Goal: Check status: Check status

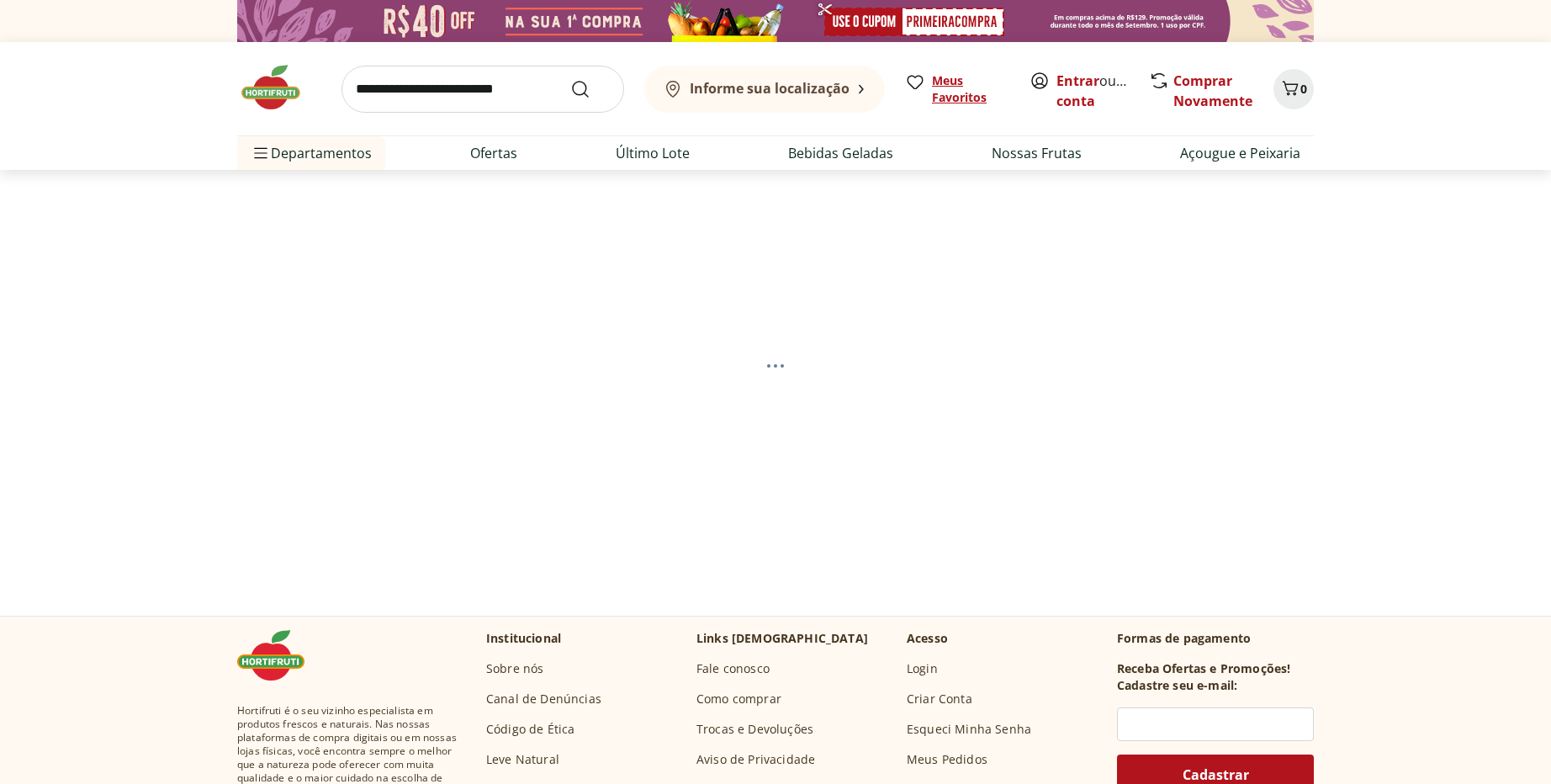
select select "**********"
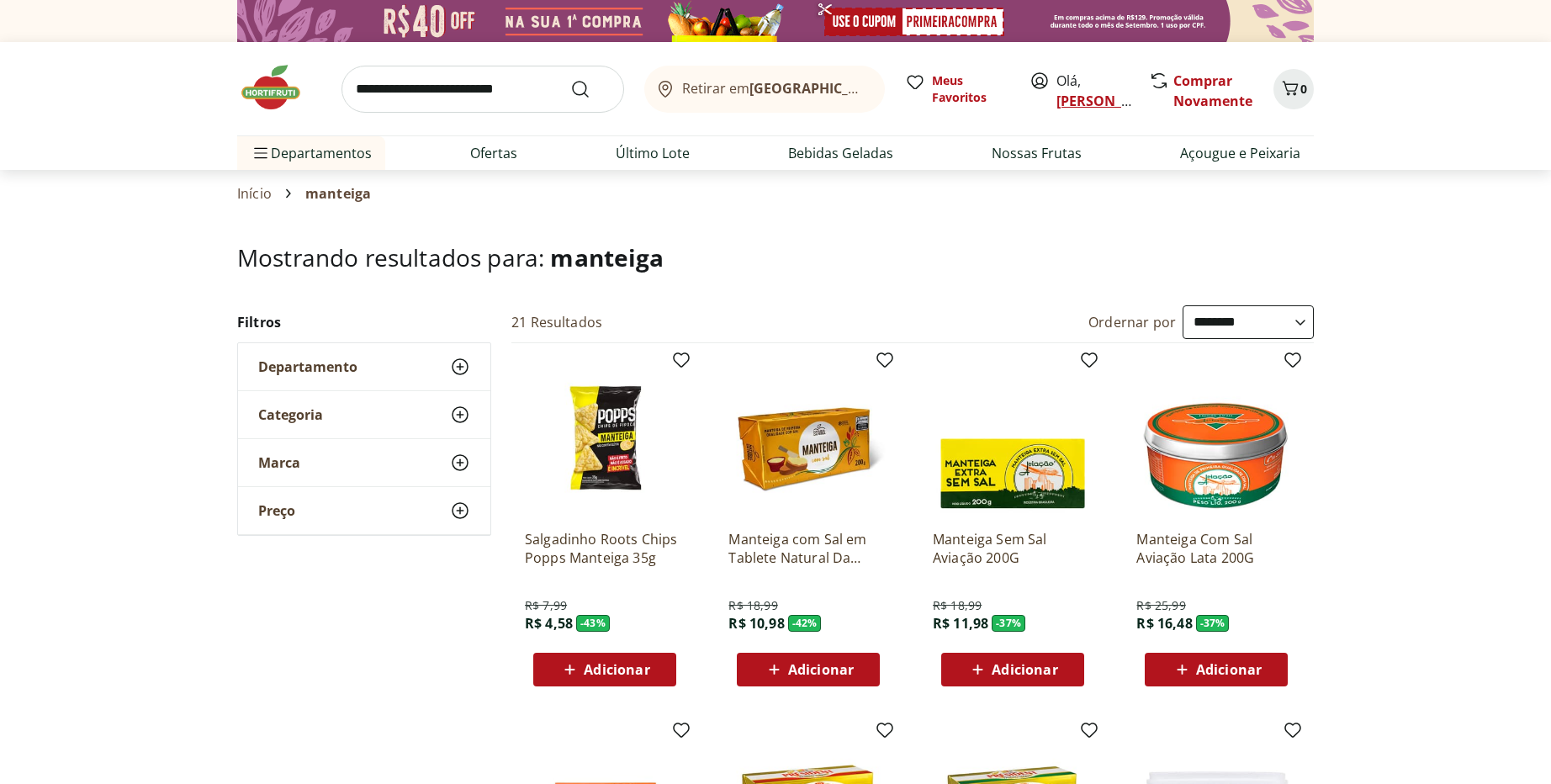
click at [1066, 95] on link "[PERSON_NAME]" at bounding box center [1110, 101] width 109 height 18
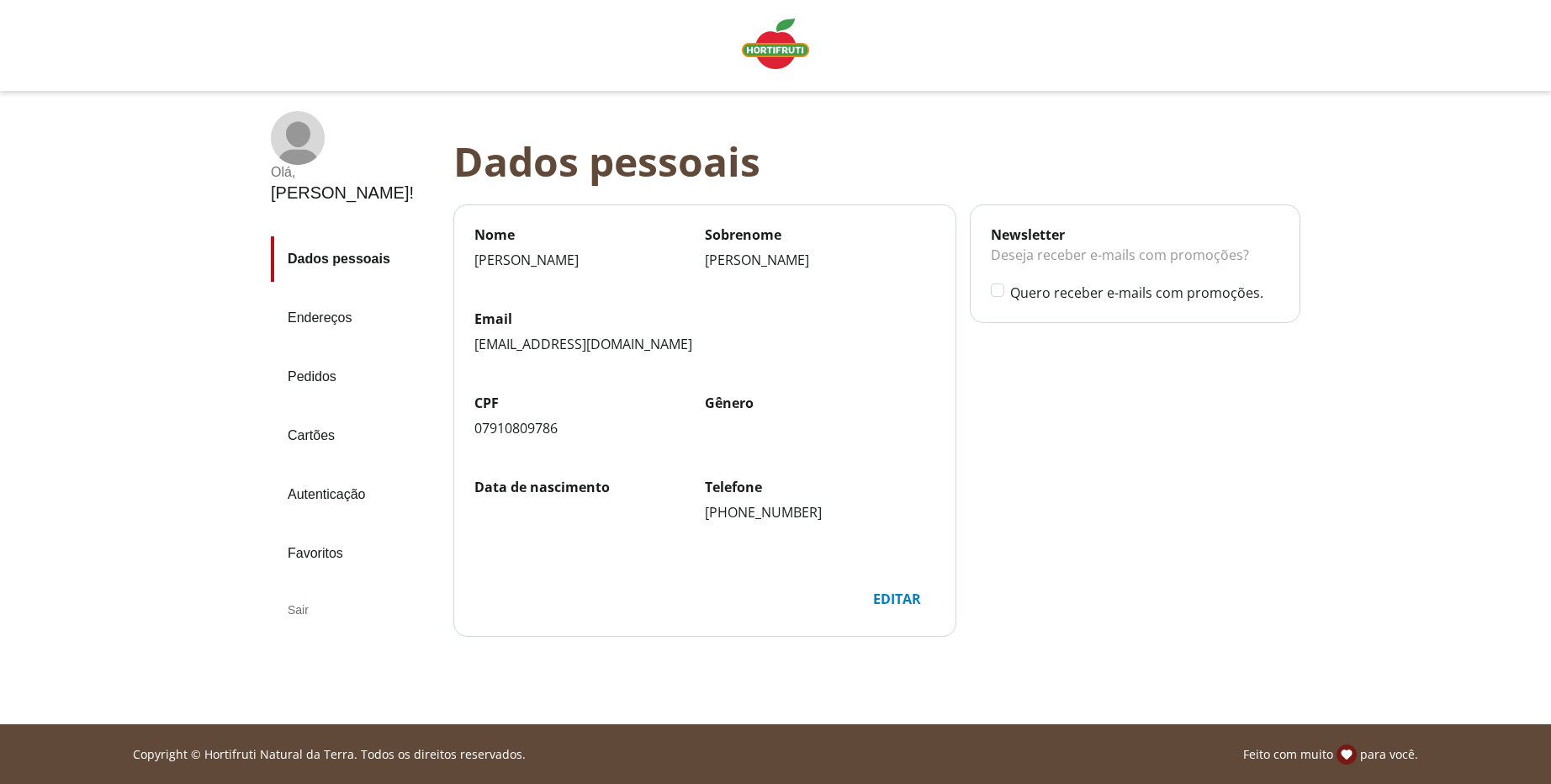
click at [321, 354] on link "Pedidos" at bounding box center [355, 377] width 169 height 45
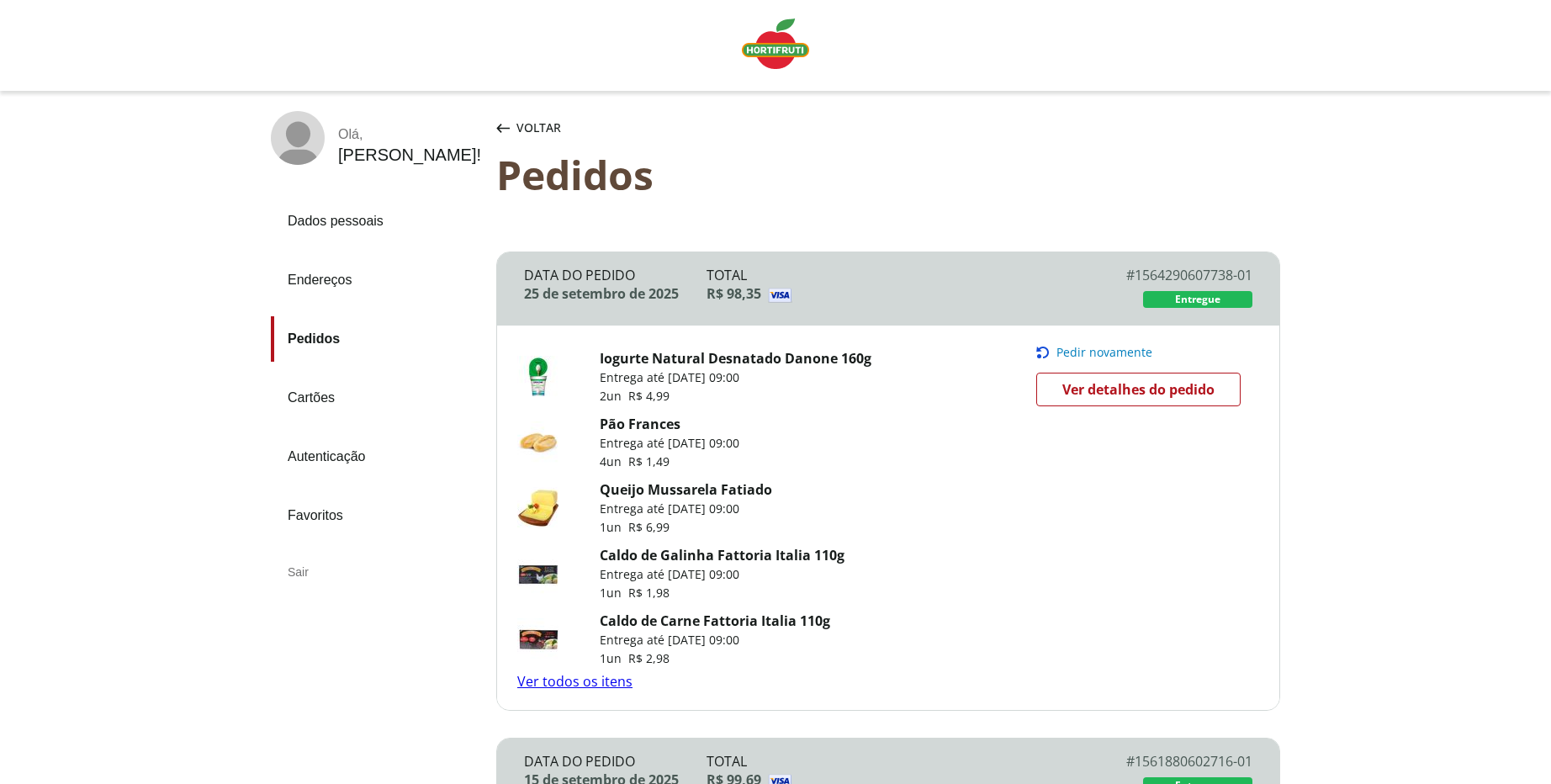
click at [787, 51] on img "Linha de sessão" at bounding box center [775, 44] width 67 height 51
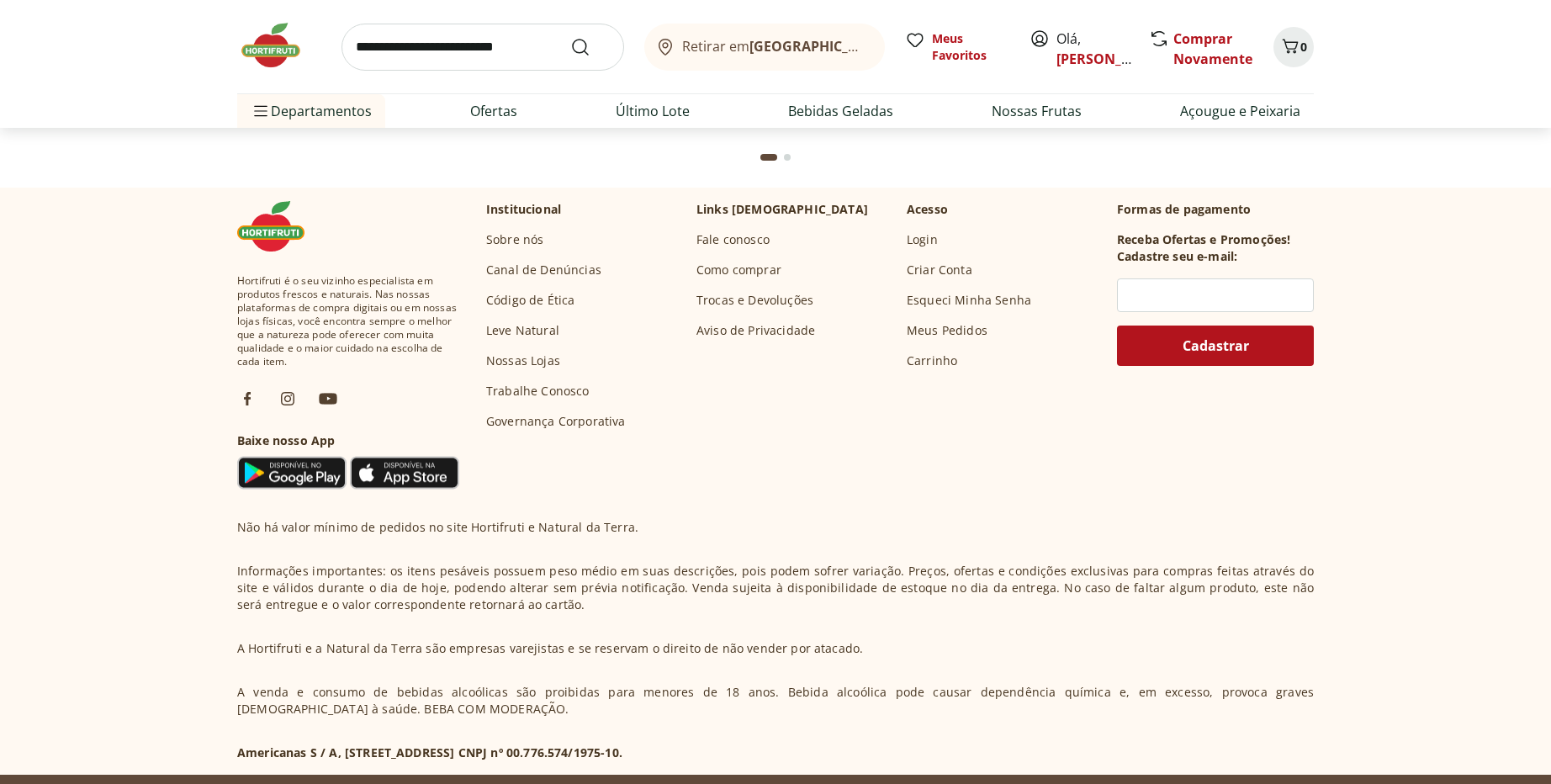
scroll to position [5384, 0]
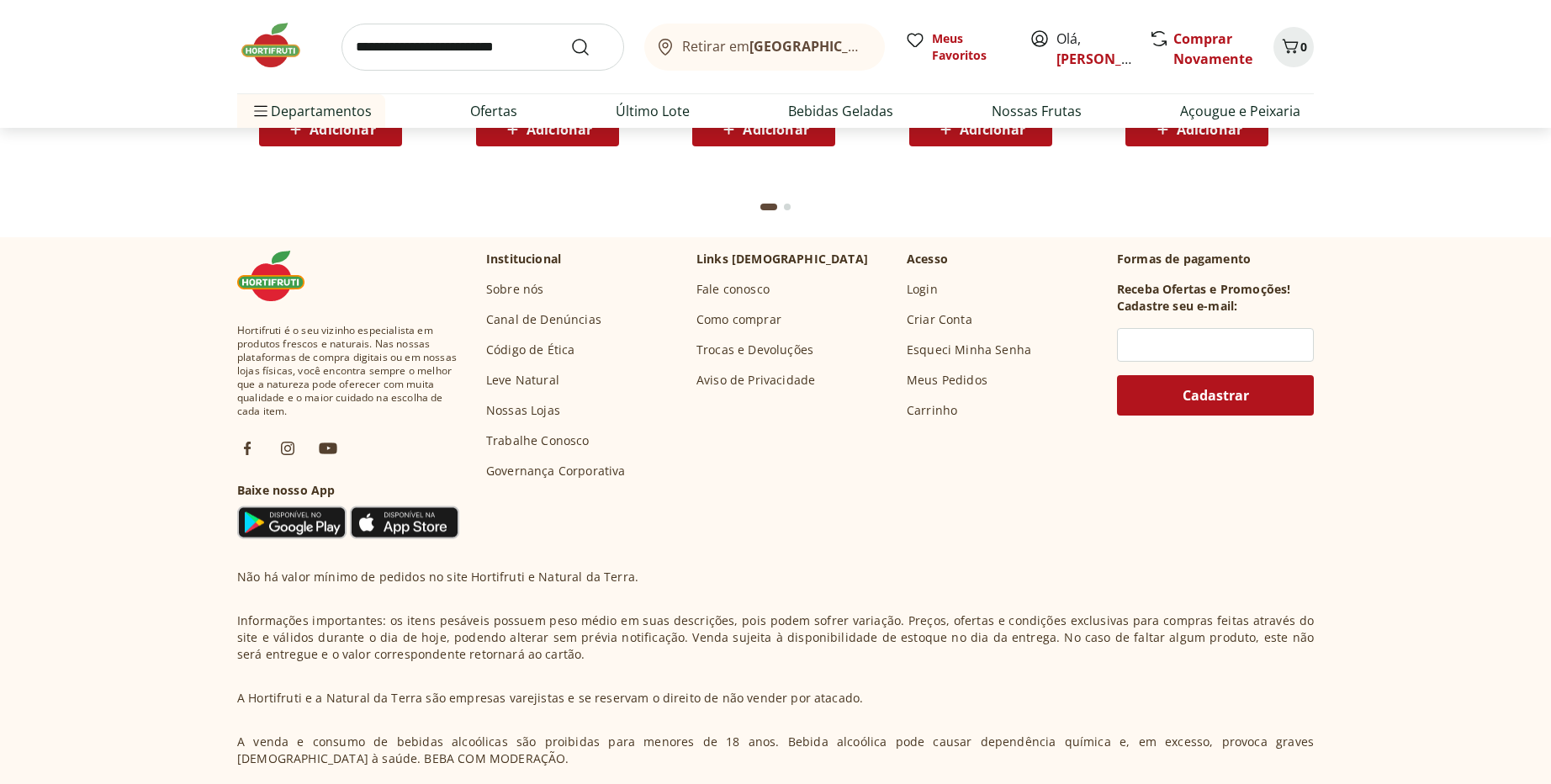
click at [737, 292] on link "Fale conosco" at bounding box center [732, 289] width 74 height 17
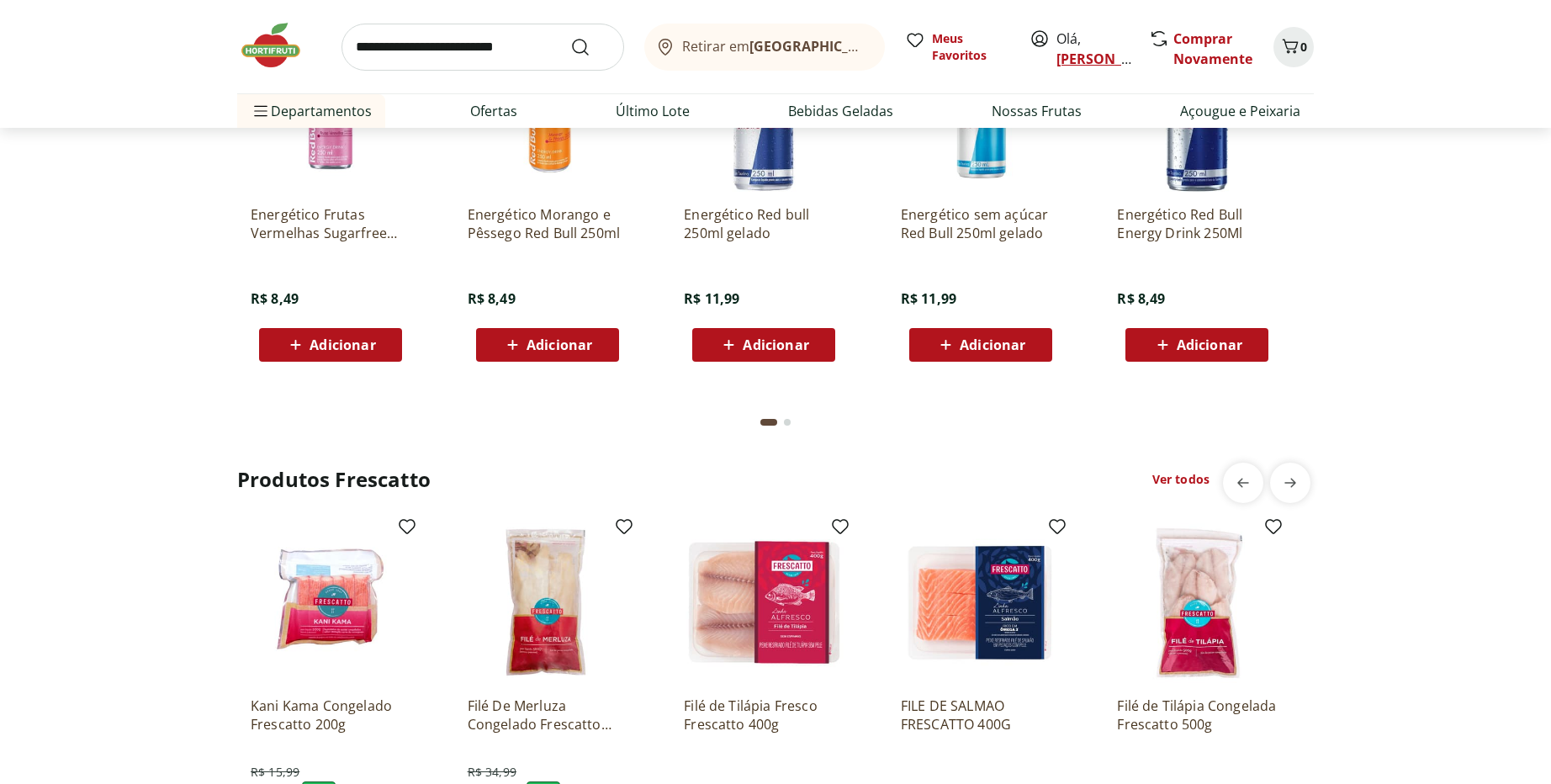
click at [1071, 59] on link "[PERSON_NAME]" at bounding box center [1110, 59] width 109 height 18
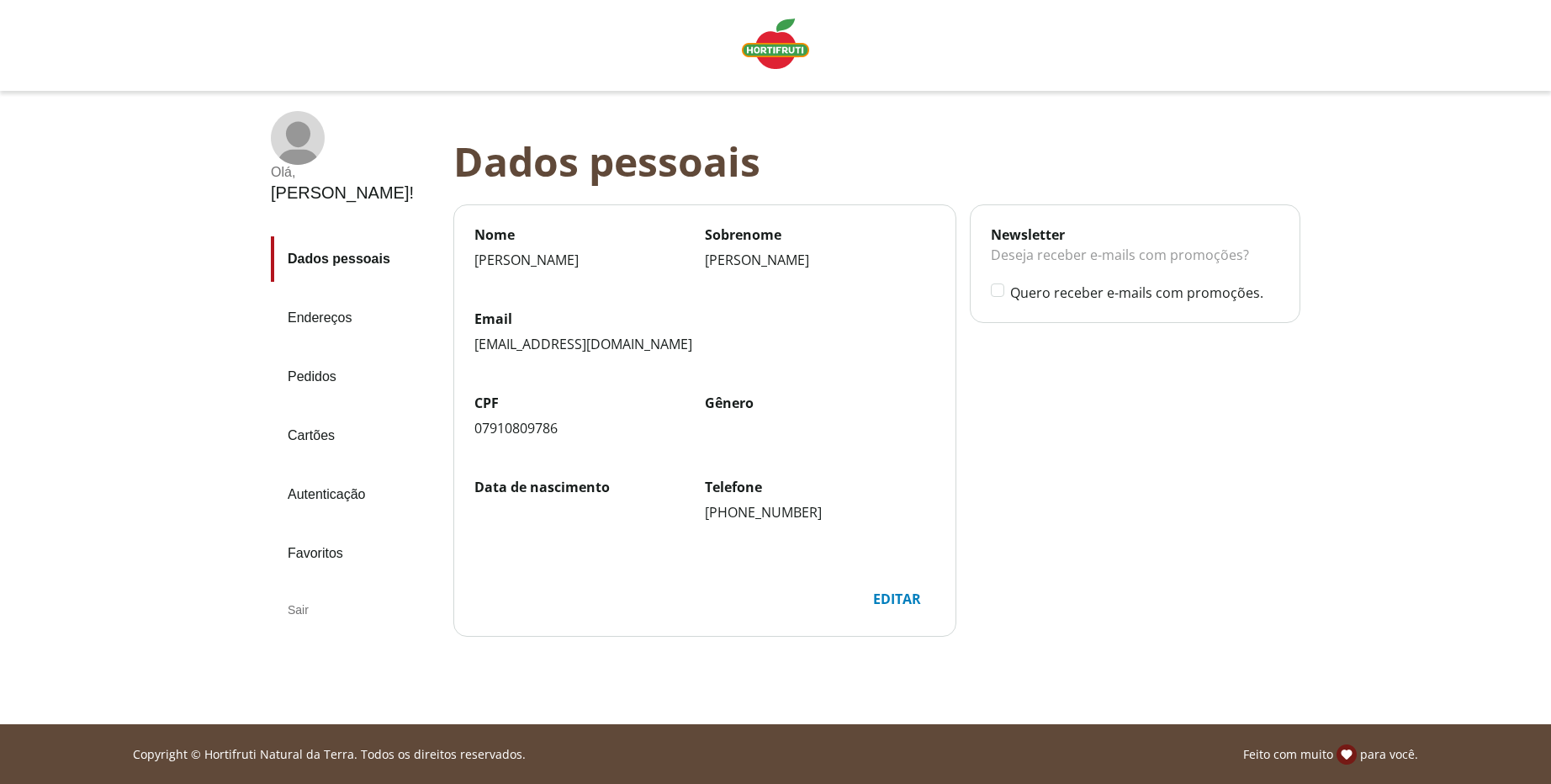
click at [320, 354] on link "Pedidos" at bounding box center [355, 377] width 169 height 45
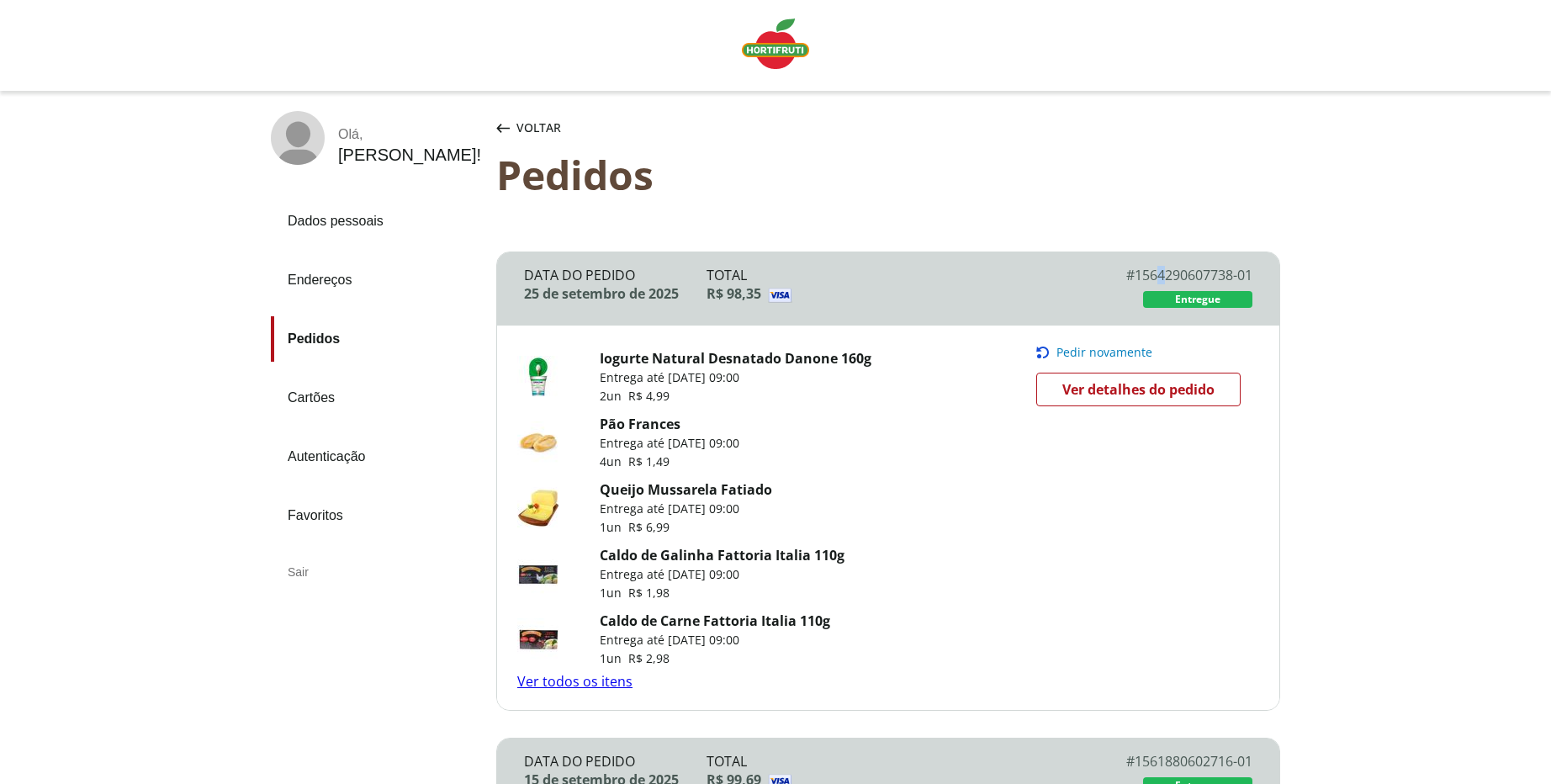
click at [1159, 271] on div "# 1564290607738-01" at bounding box center [1161, 274] width 183 height 18
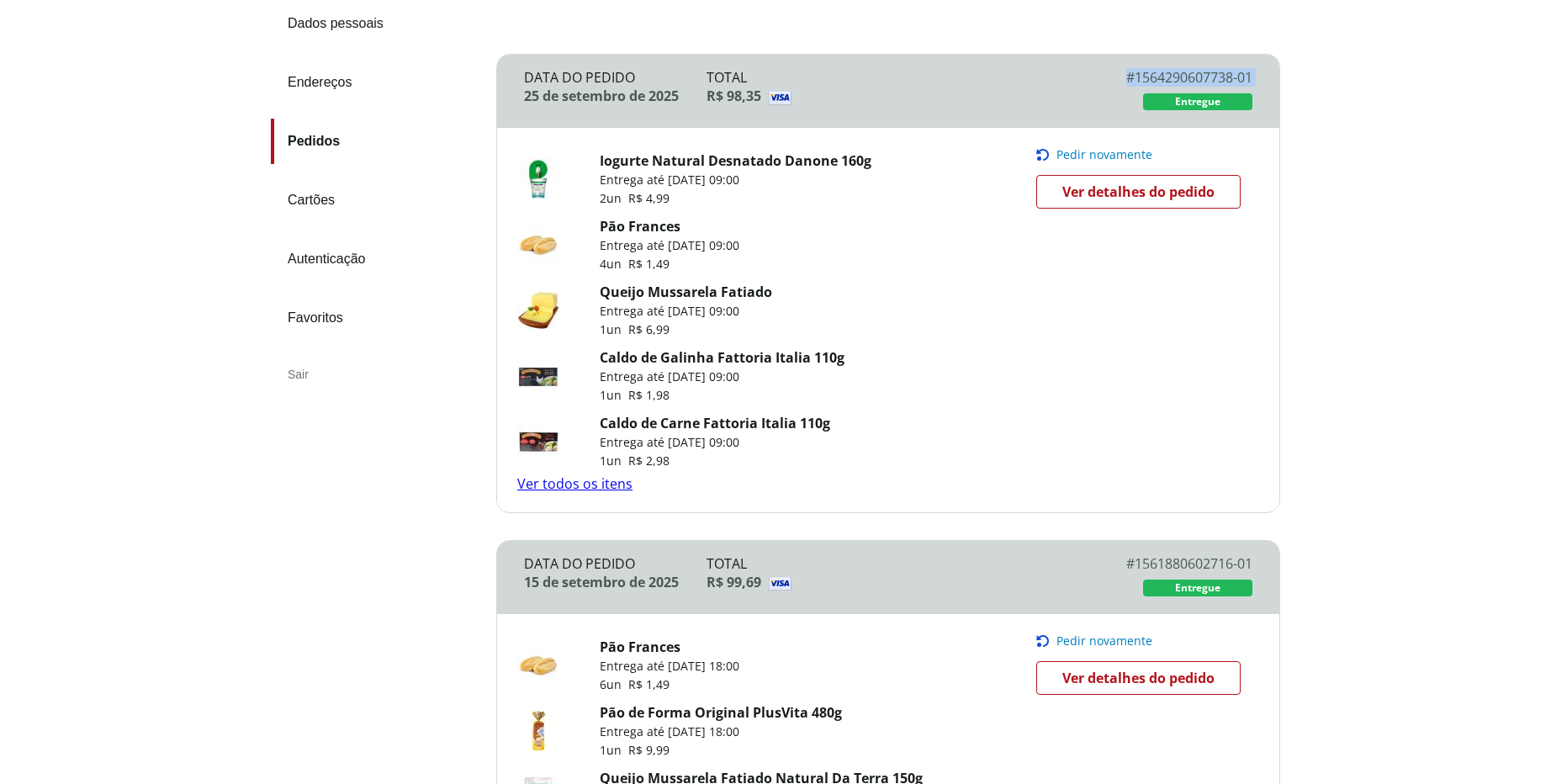
scroll to position [101, 0]
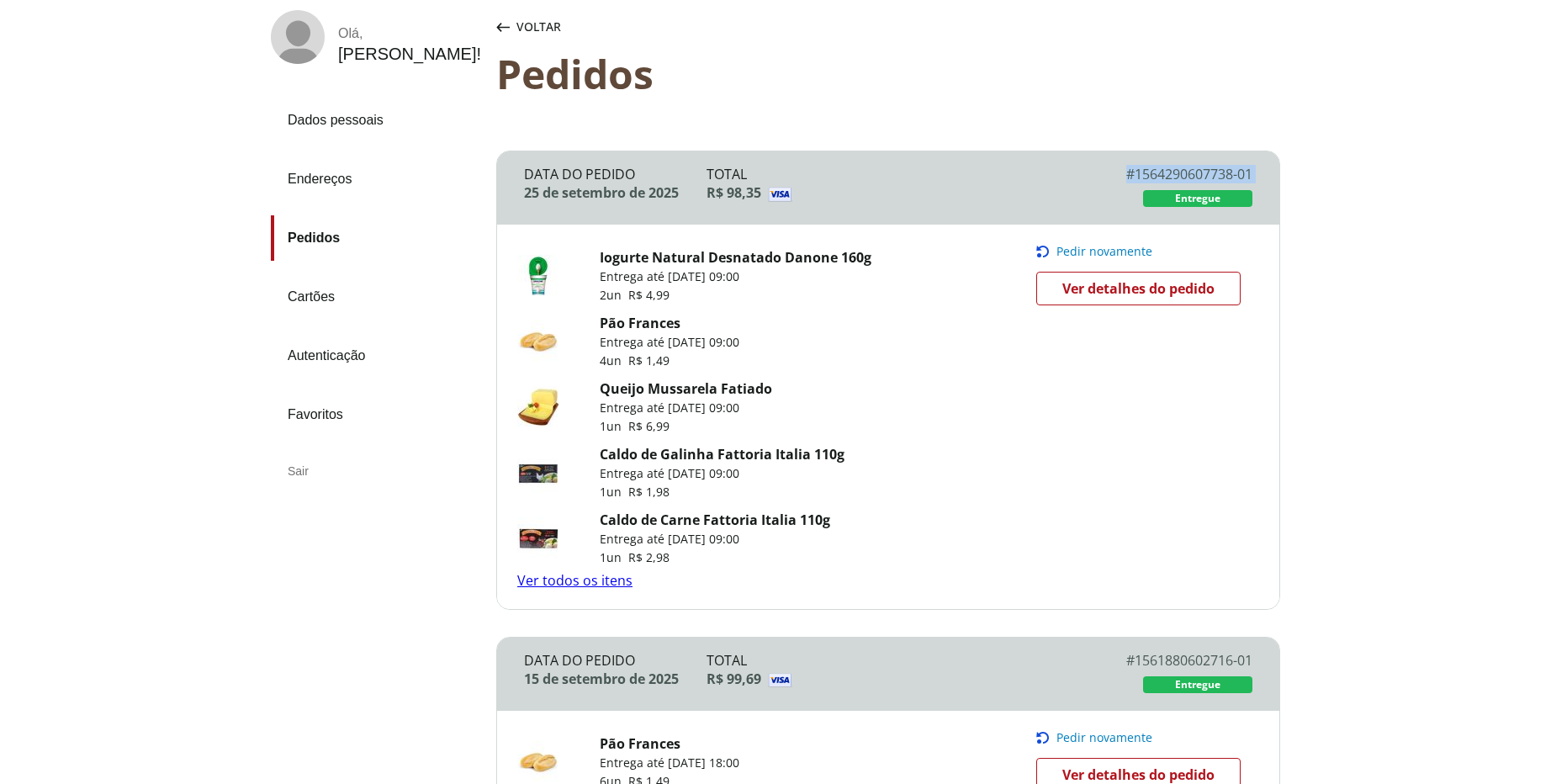
click at [576, 583] on link "Ver todos os itens" at bounding box center [574, 580] width 115 height 18
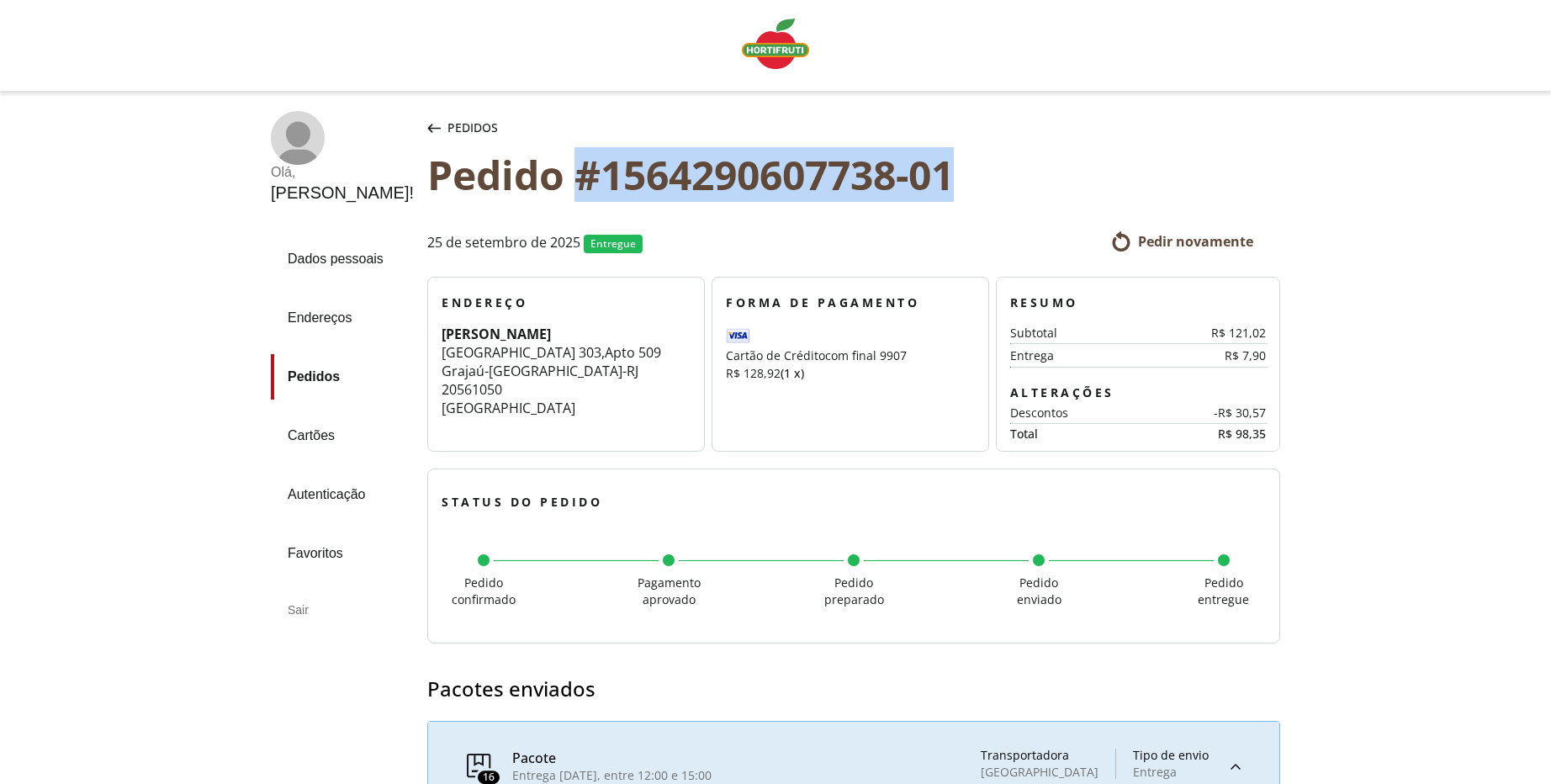
drag, startPoint x: 543, startPoint y: 174, endPoint x: 952, endPoint y: 168, distance: 409.0
click at [952, 168] on div "Pedido #1564290607738-01" at bounding box center [853, 174] width 852 height 46
copy div "#1564290607738-01"
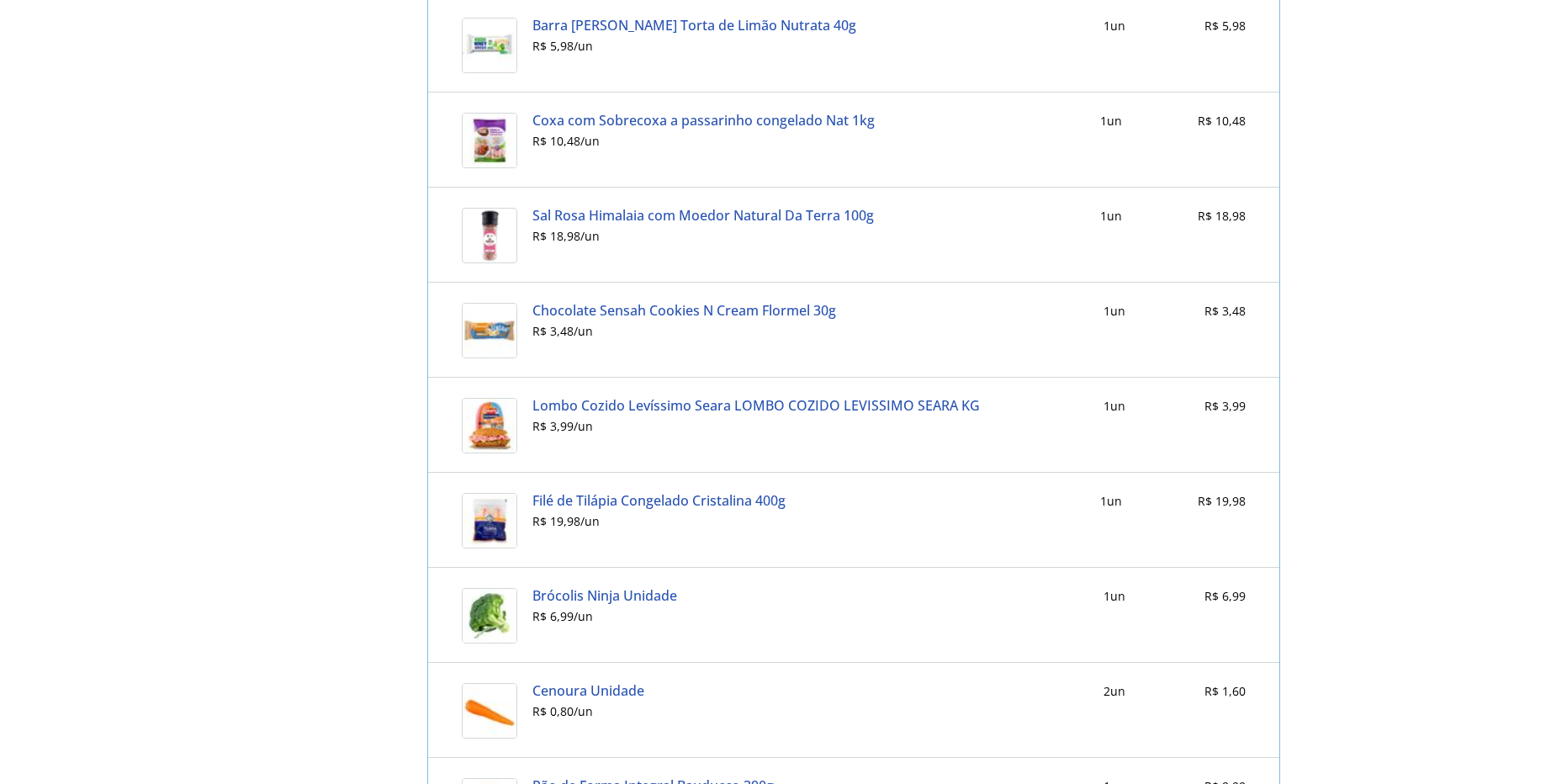
scroll to position [1312, 0]
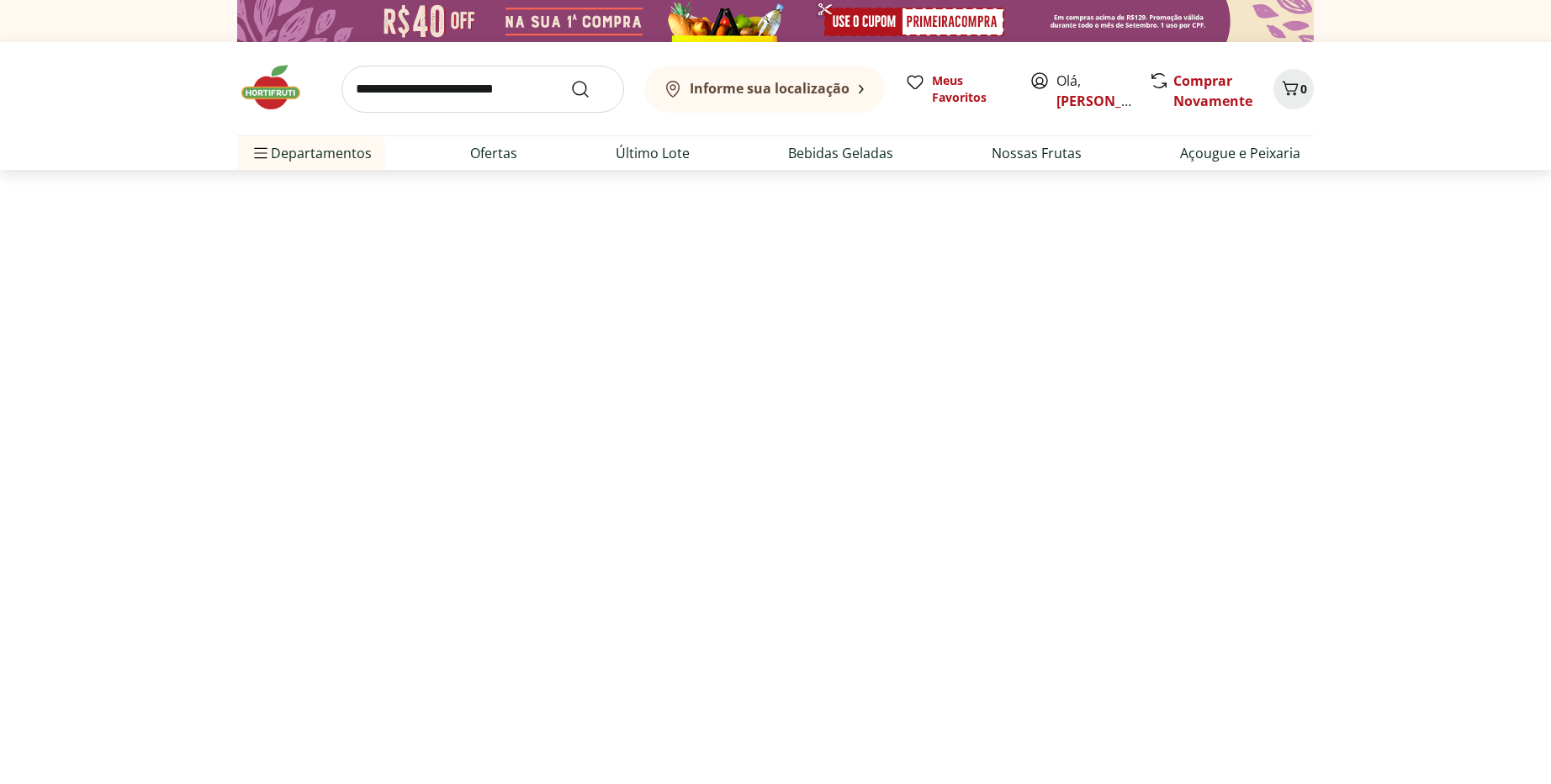
select select "**********"
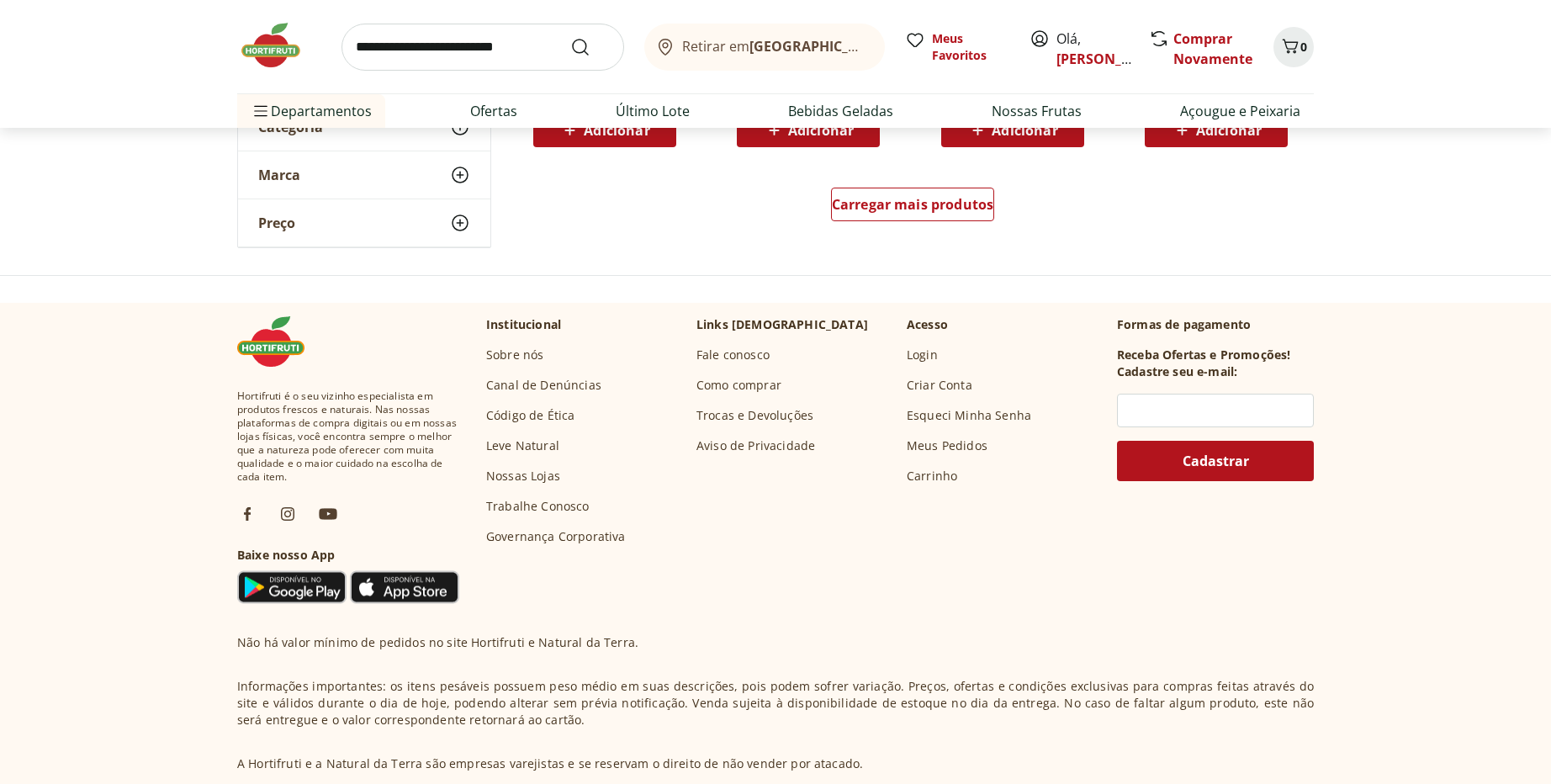
scroll to position [1244, 0]
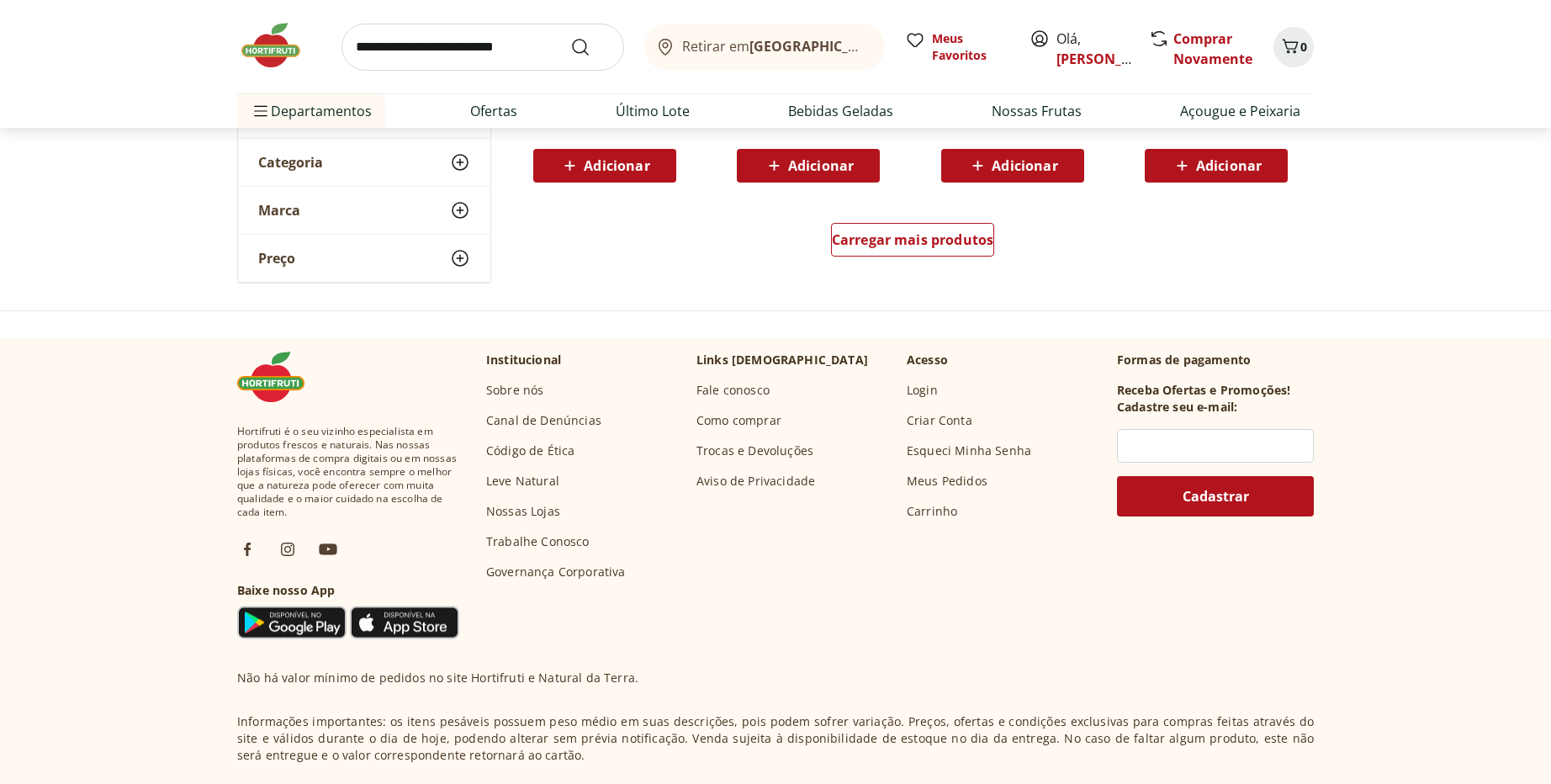
click at [726, 388] on link "Fale conosco" at bounding box center [732, 390] width 74 height 17
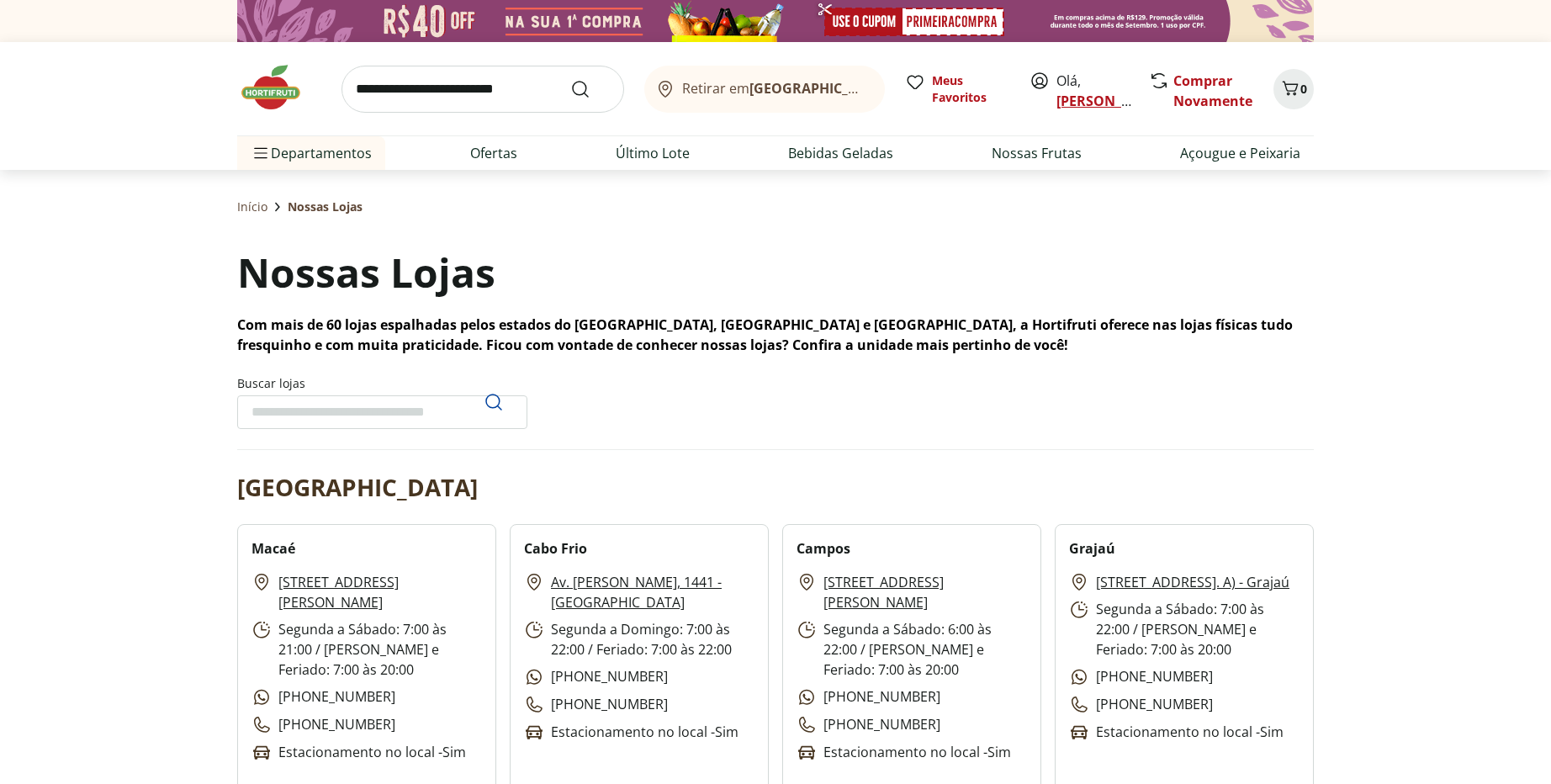
click at [1085, 100] on link "[PERSON_NAME]" at bounding box center [1110, 101] width 109 height 18
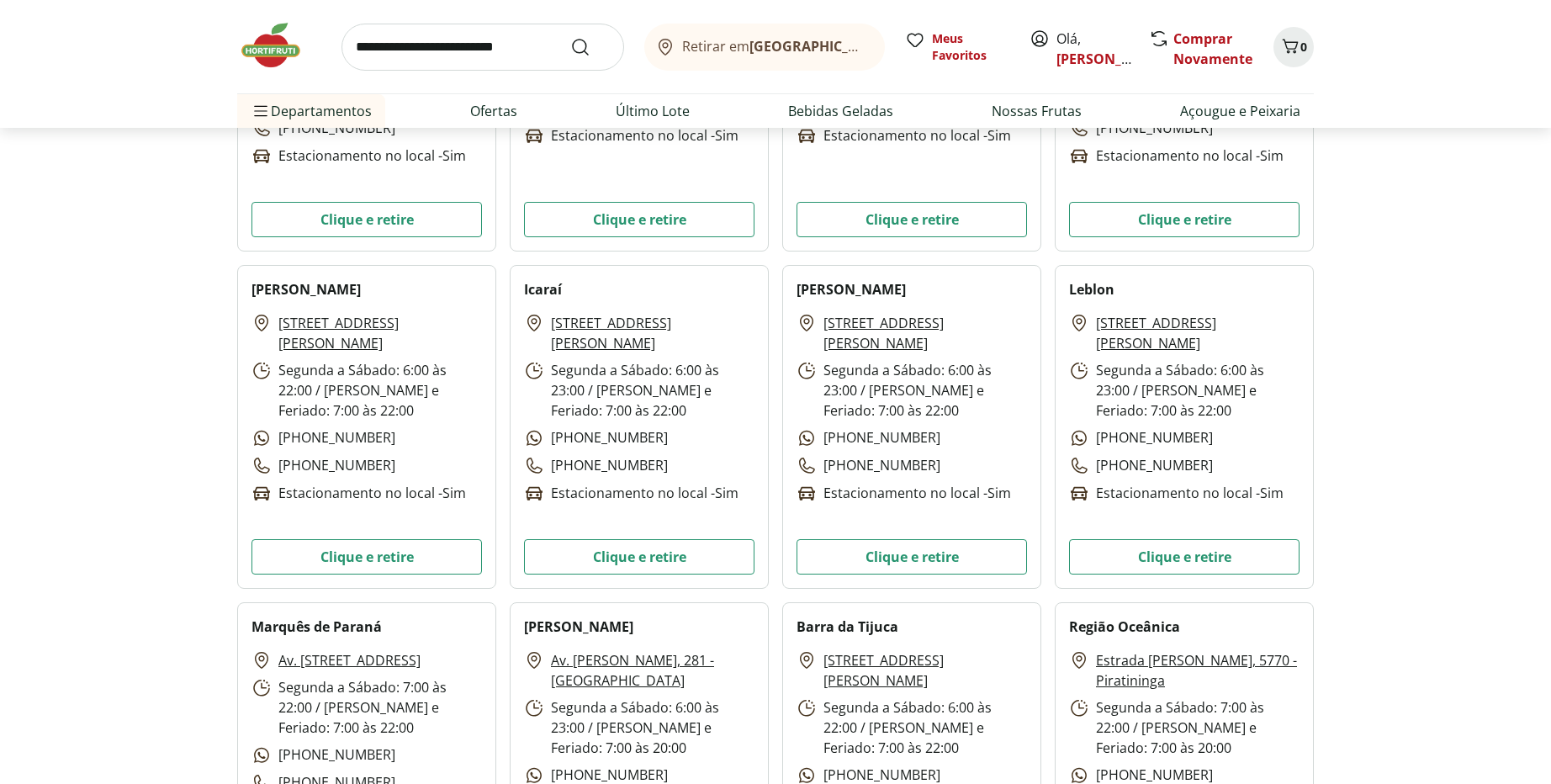
scroll to position [403, 0]
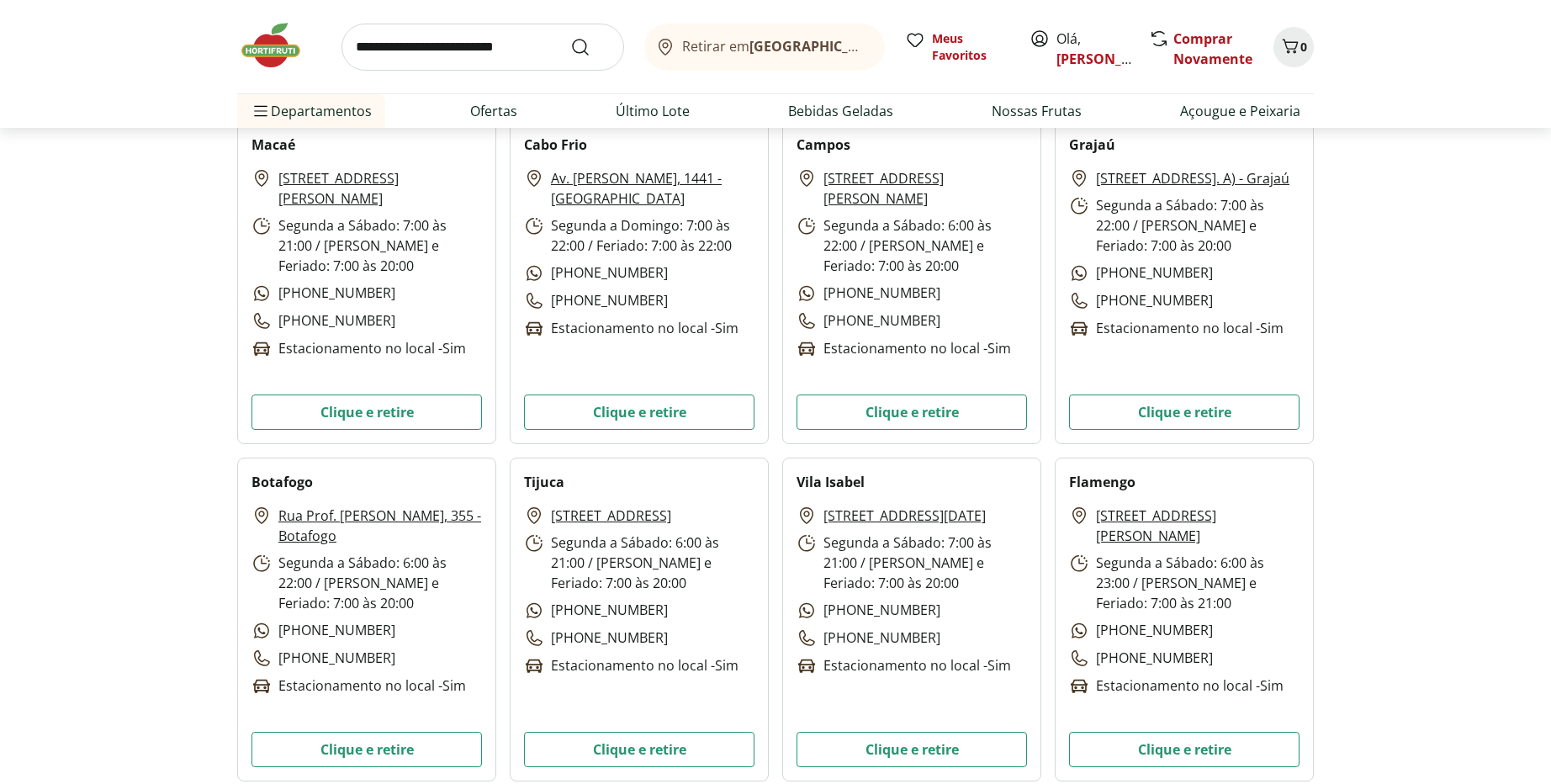
click at [275, 51] on img at bounding box center [279, 45] width 85 height 51
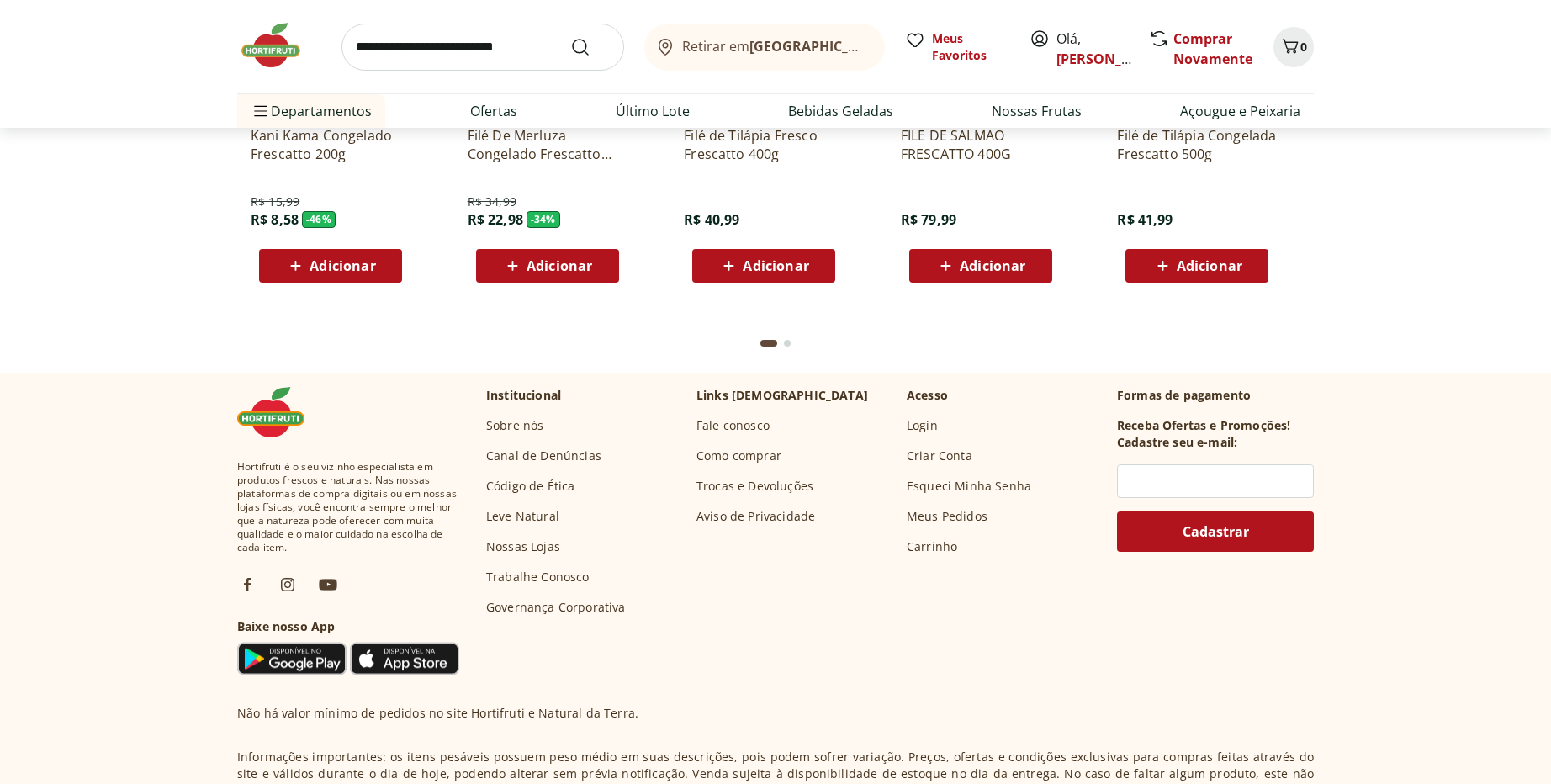
scroll to position [5182, 0]
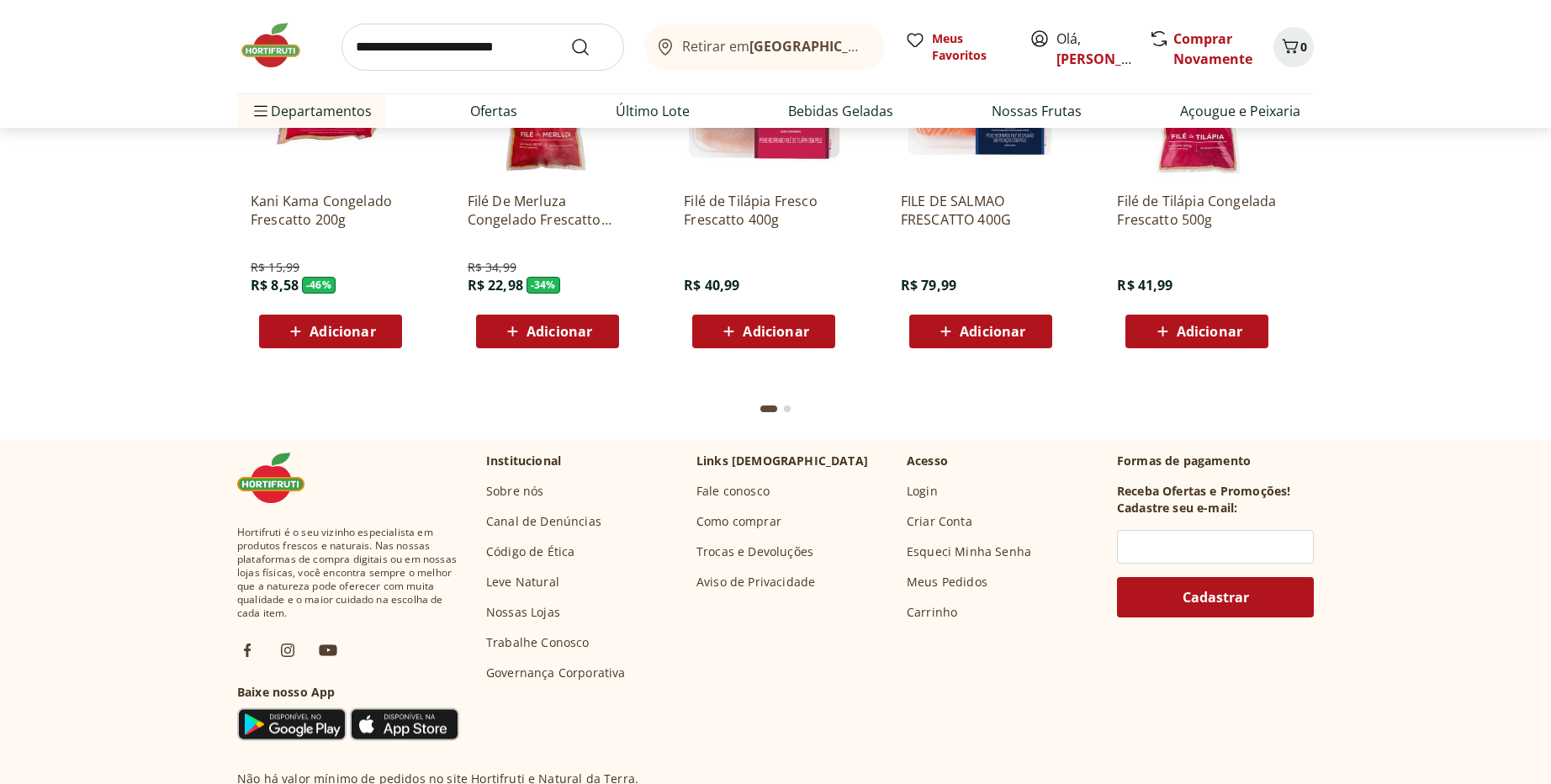
click at [732, 488] on link "Fale conosco" at bounding box center [732, 491] width 74 height 17
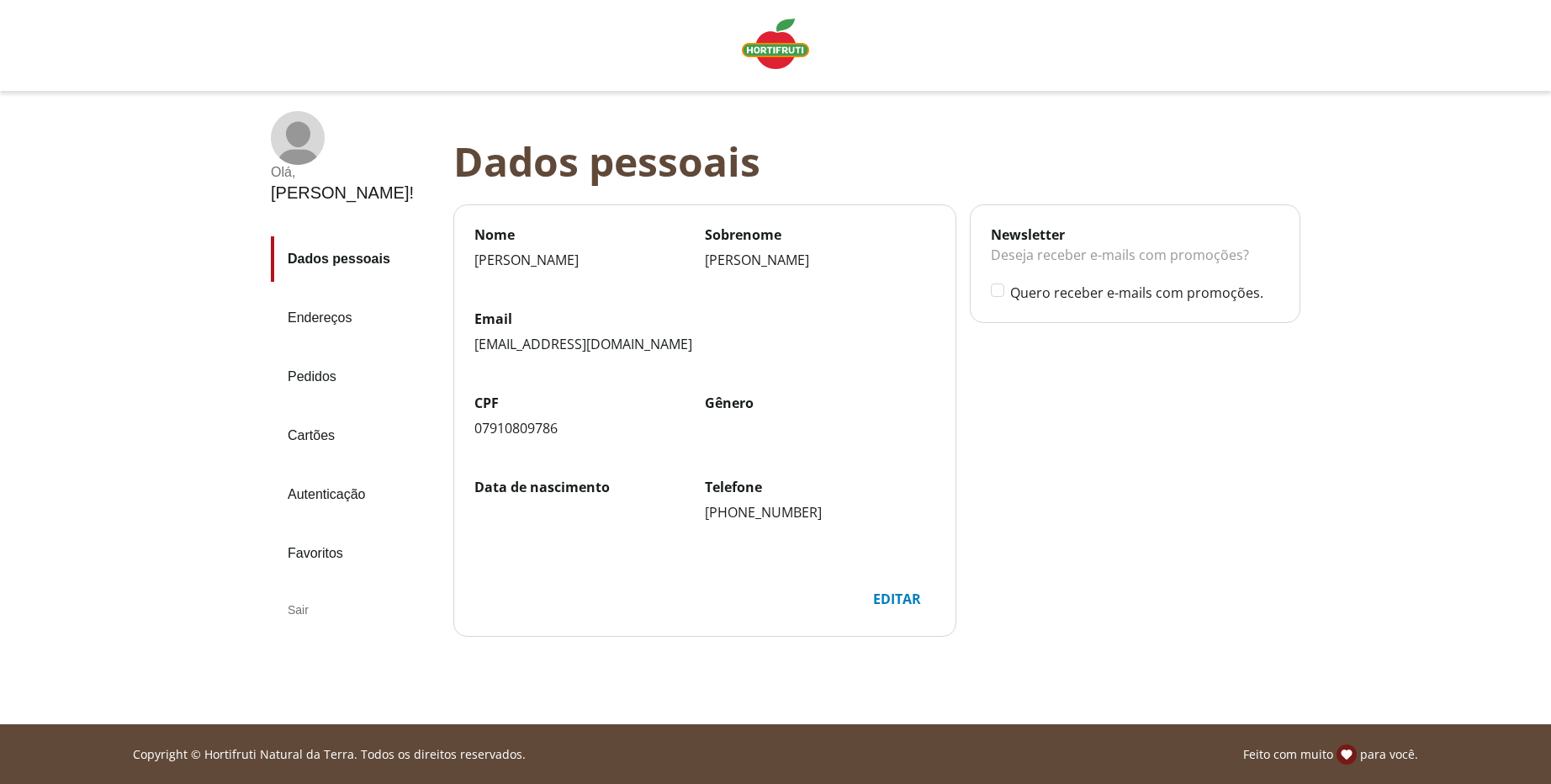
scroll to position [1, 0]
